Goal: Communication & Community: Answer question/provide support

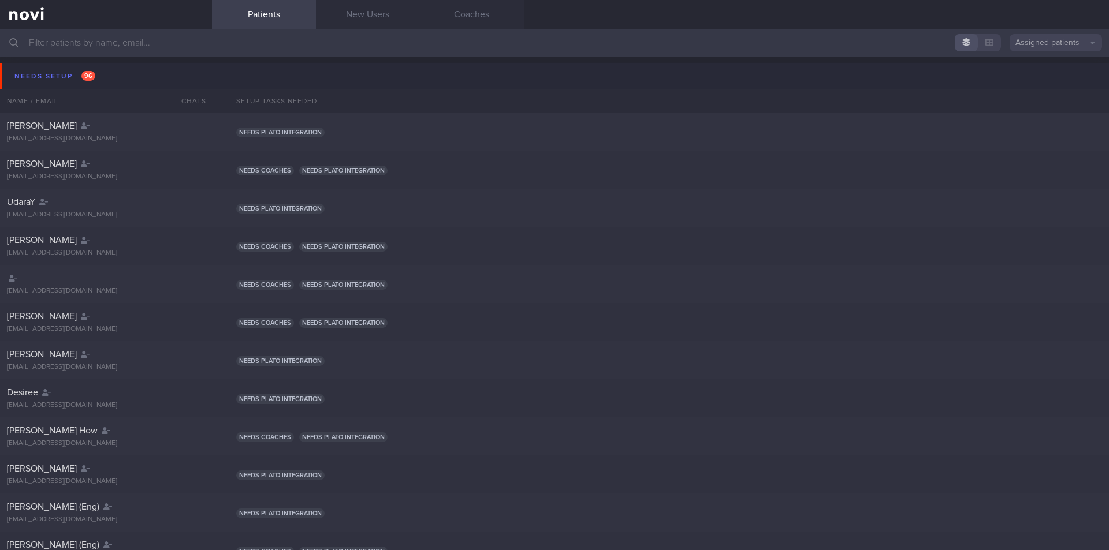
click at [180, 50] on input "text" at bounding box center [554, 43] width 1109 height 28
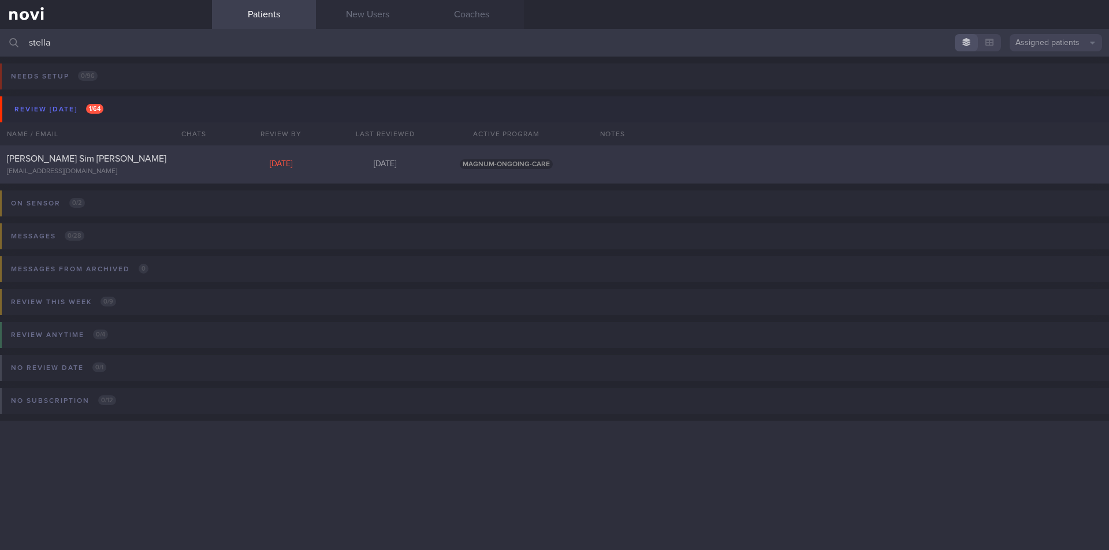
type input "stella"
drag, startPoint x: 124, startPoint y: 160, endPoint x: 121, endPoint y: 137, distance: 22.8
click at [123, 160] on div "[PERSON_NAME] Sim [PERSON_NAME]" at bounding box center [104, 159] width 195 height 12
select select "8"
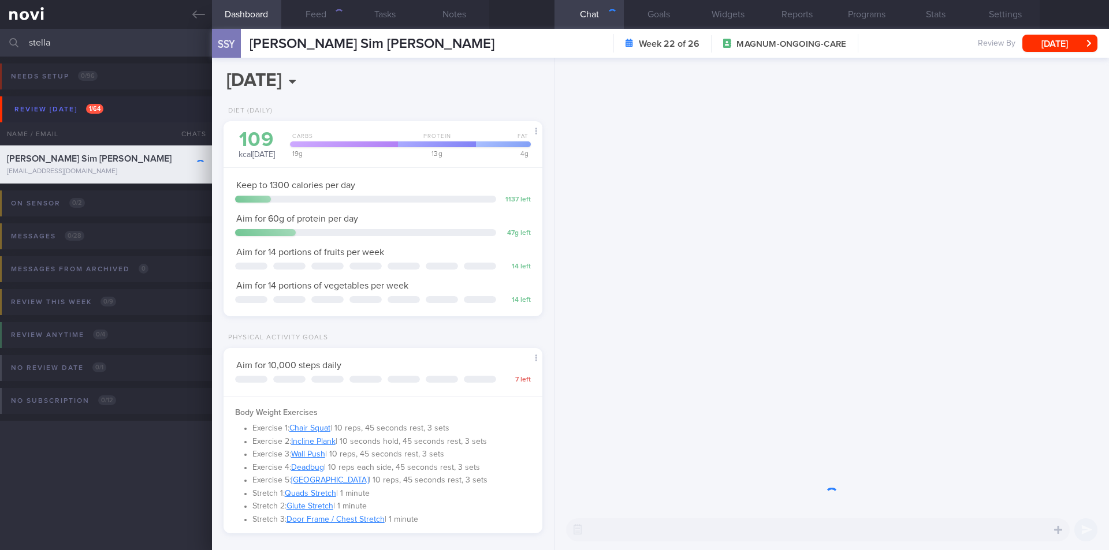
scroll to position [161, 290]
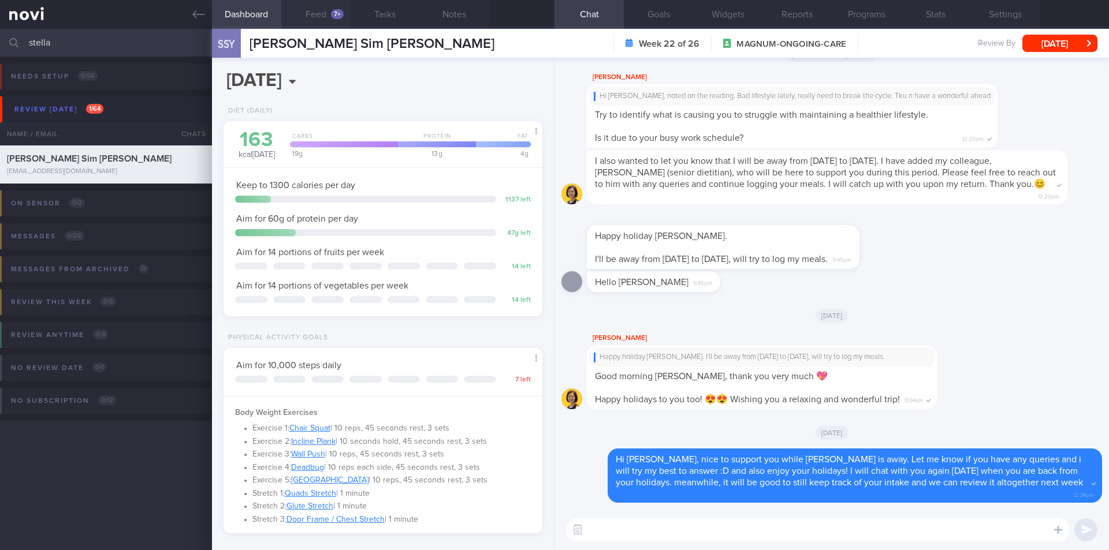
click at [316, 20] on button "Feed 7+" at bounding box center [315, 14] width 69 height 29
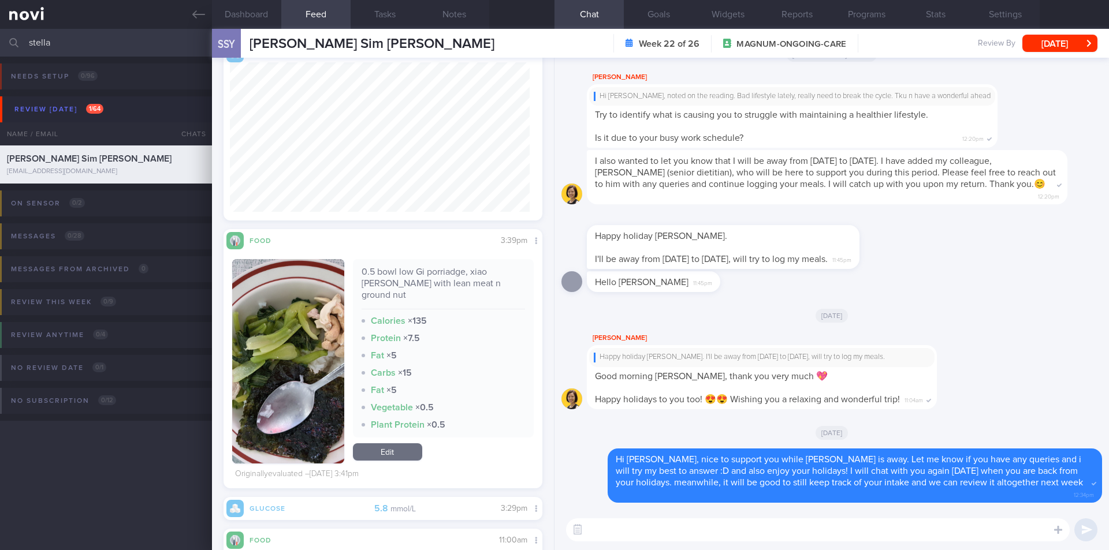
scroll to position [924, 0]
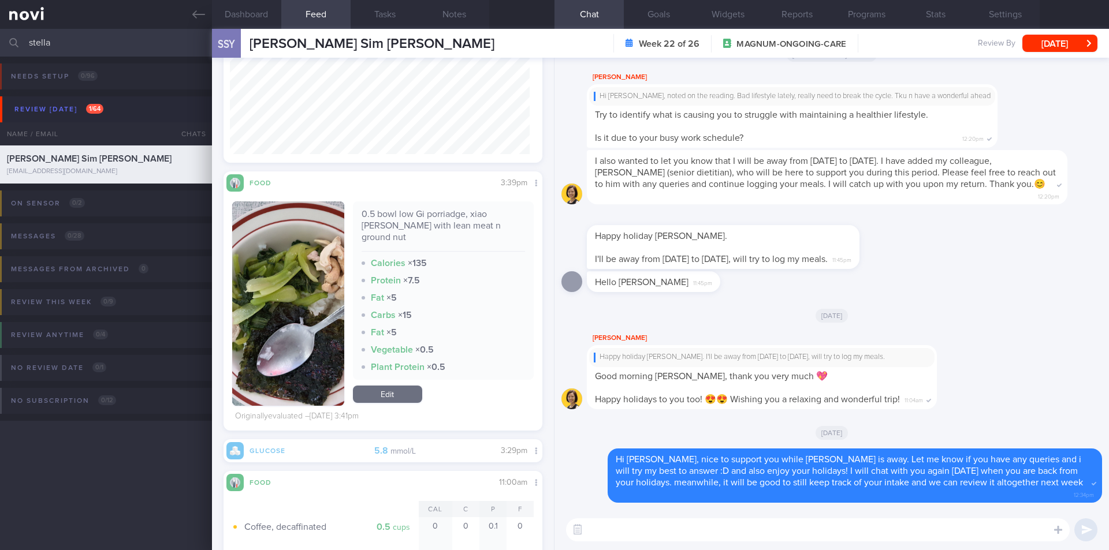
click at [319, 302] on button "button" at bounding box center [288, 304] width 112 height 204
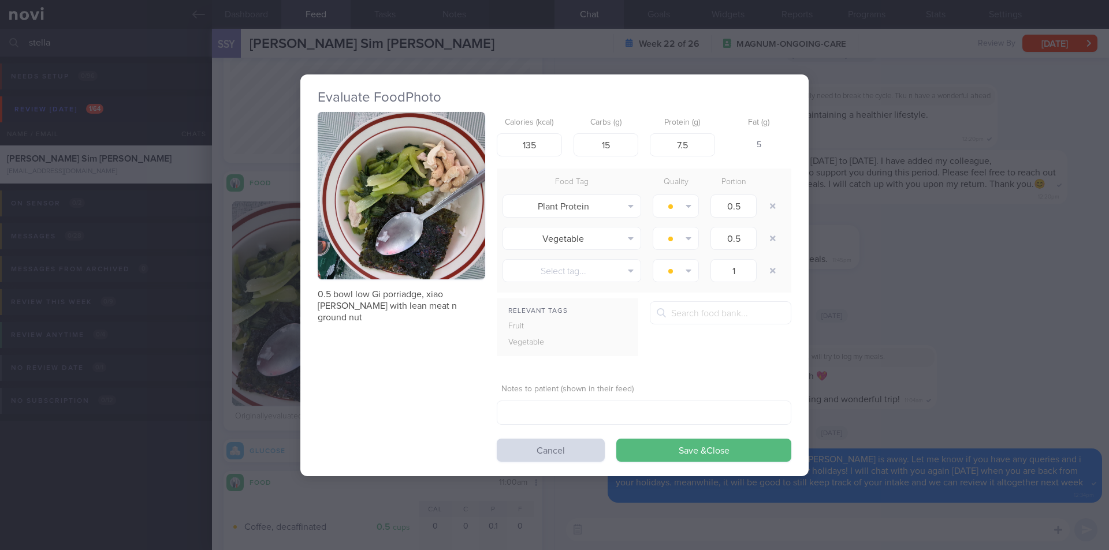
click at [904, 274] on div "Evaluate Food Photo 0.5 bowl low Gi porriadge, [PERSON_NAME] with lean meat n g…" at bounding box center [554, 275] width 1109 height 550
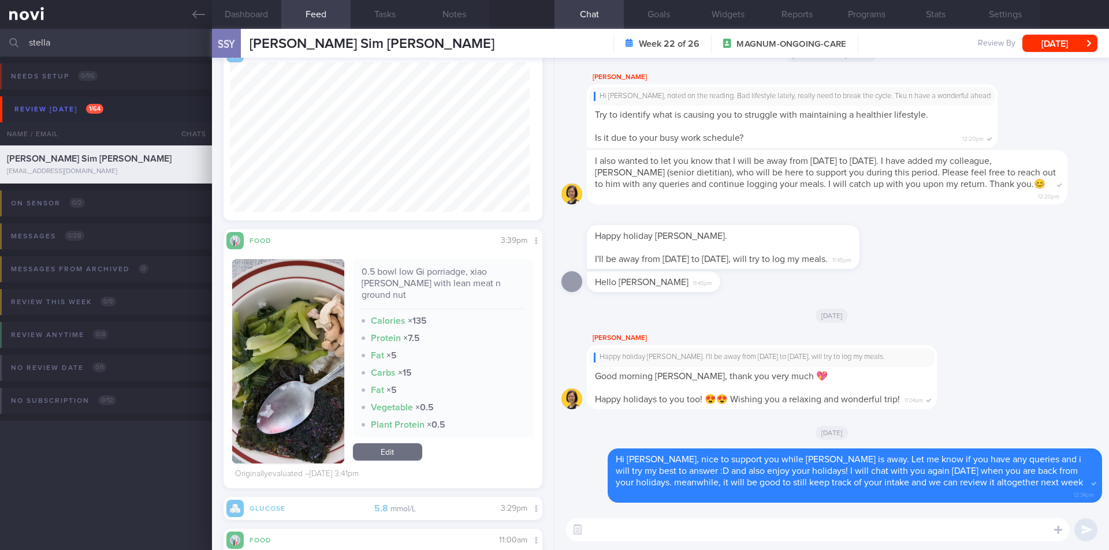
scroll to position [163, 300]
click at [642, 534] on textarea at bounding box center [818, 530] width 504 height 23
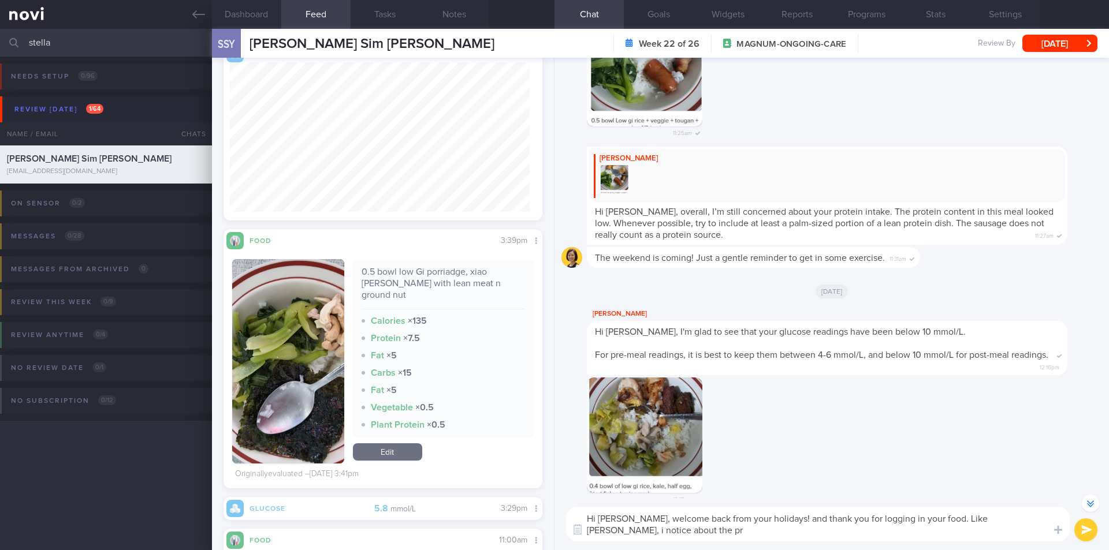
scroll to position [-646, 0]
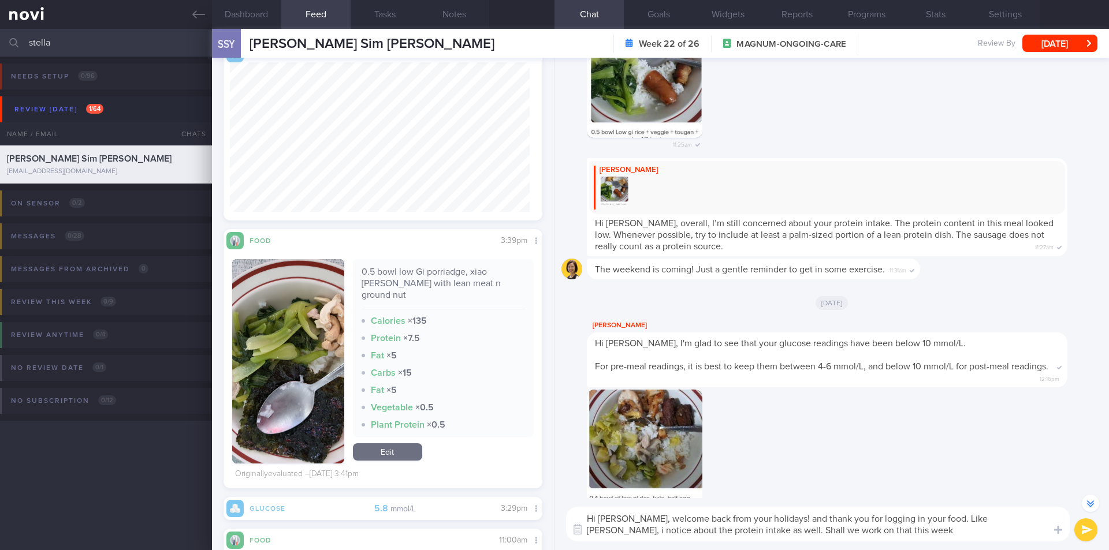
type textarea "Hi [PERSON_NAME], welcome back from your holidays! and thank you for logging in…"
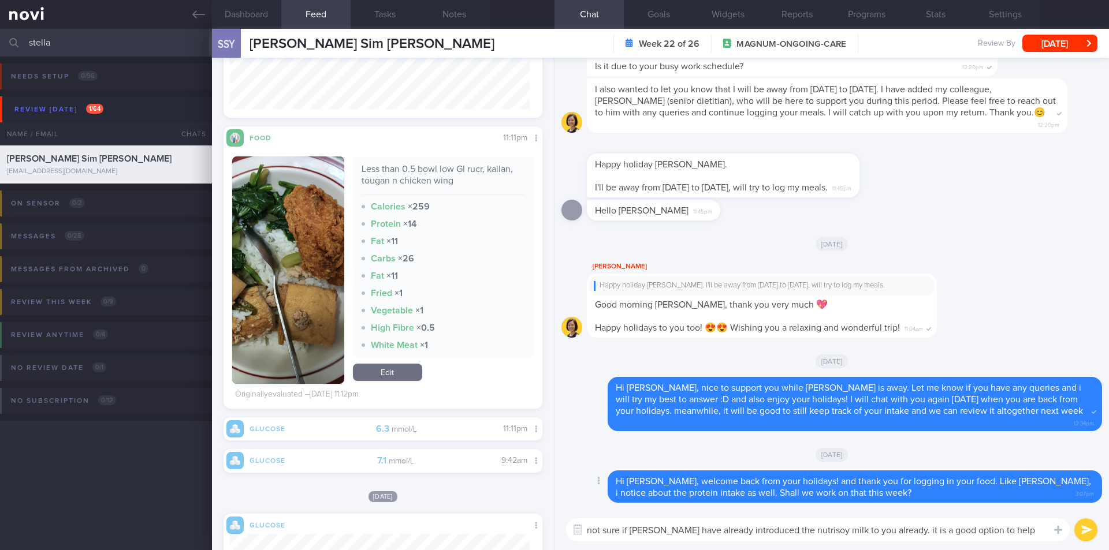
scroll to position [0, 0]
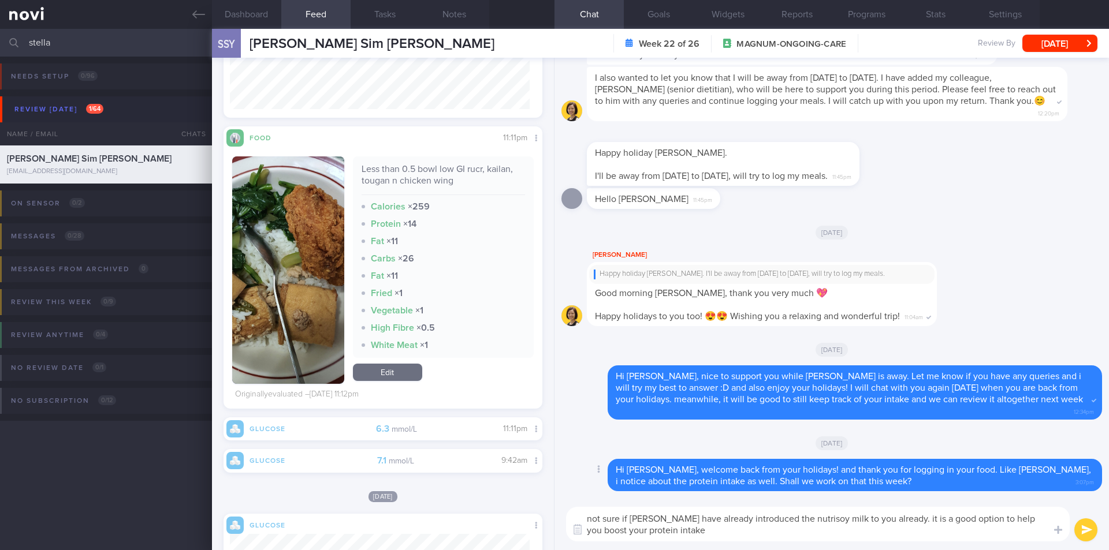
type textarea "not sure if [PERSON_NAME] have already introduced the nutrisoy milk to you alre…"
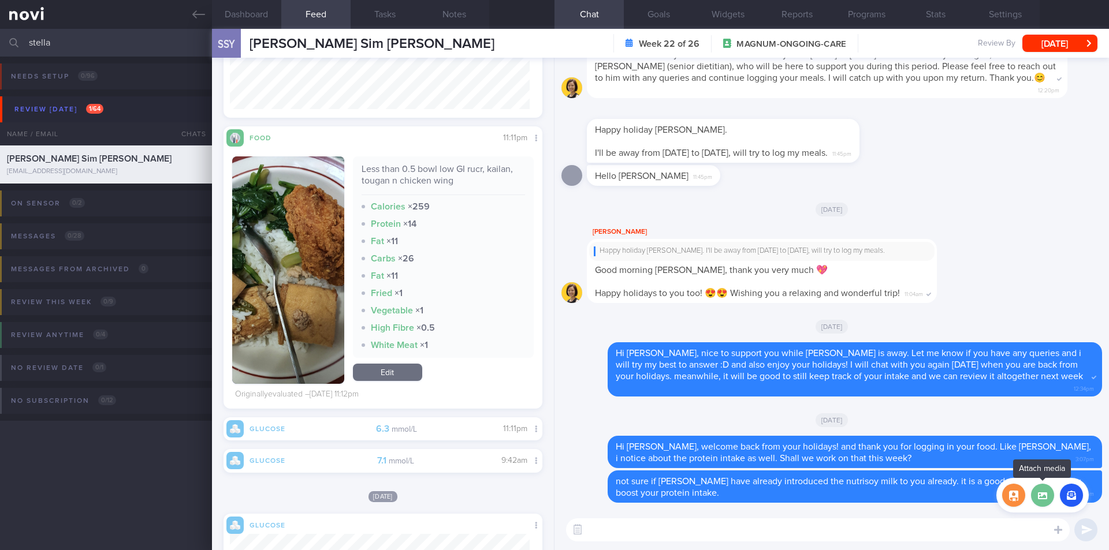
click at [1042, 505] on label at bounding box center [1042, 495] width 23 height 23
click at [0, 0] on input "file" at bounding box center [0, 0] width 0 height 0
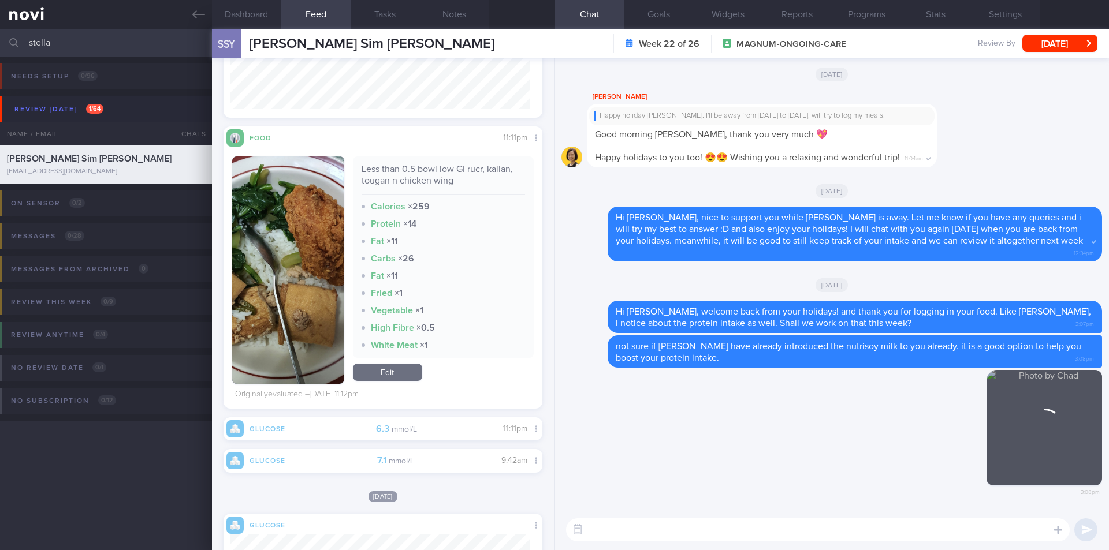
click at [879, 523] on textarea at bounding box center [818, 530] width 504 height 23
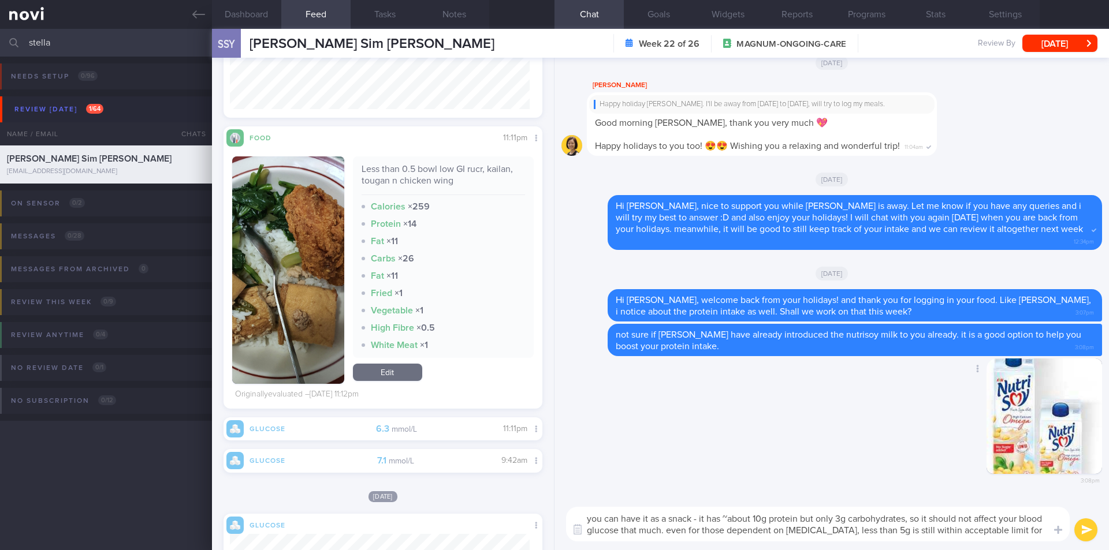
type textarea "you can have it as a snack - it has ~about 10g protein but only 3g carbohydrate…"
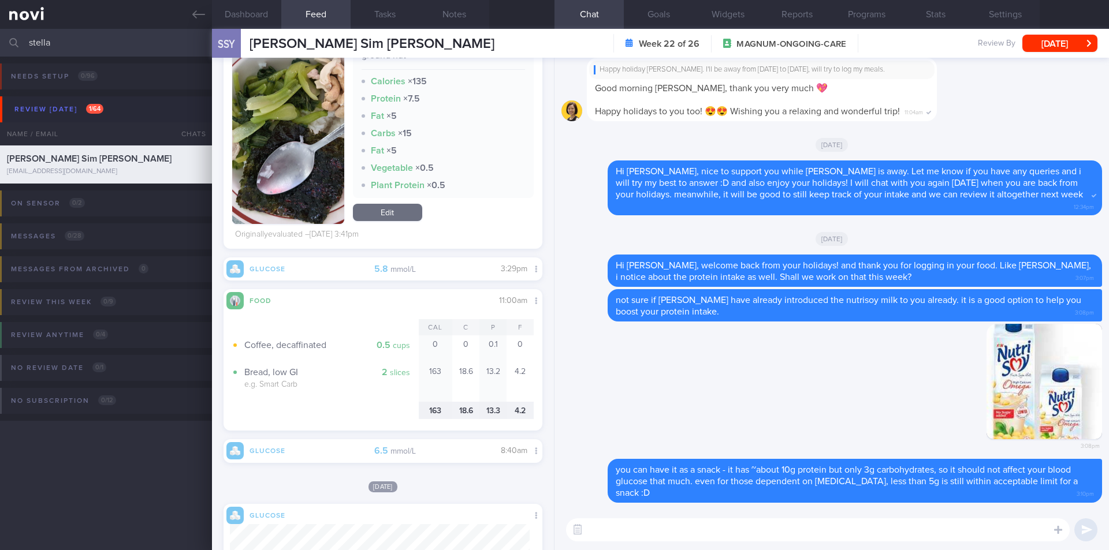
scroll to position [163, 300]
type textarea "t"
type textarea "the amount is 1 cup (250ml) :D let me know what you think"
